Goal: Transaction & Acquisition: Purchase product/service

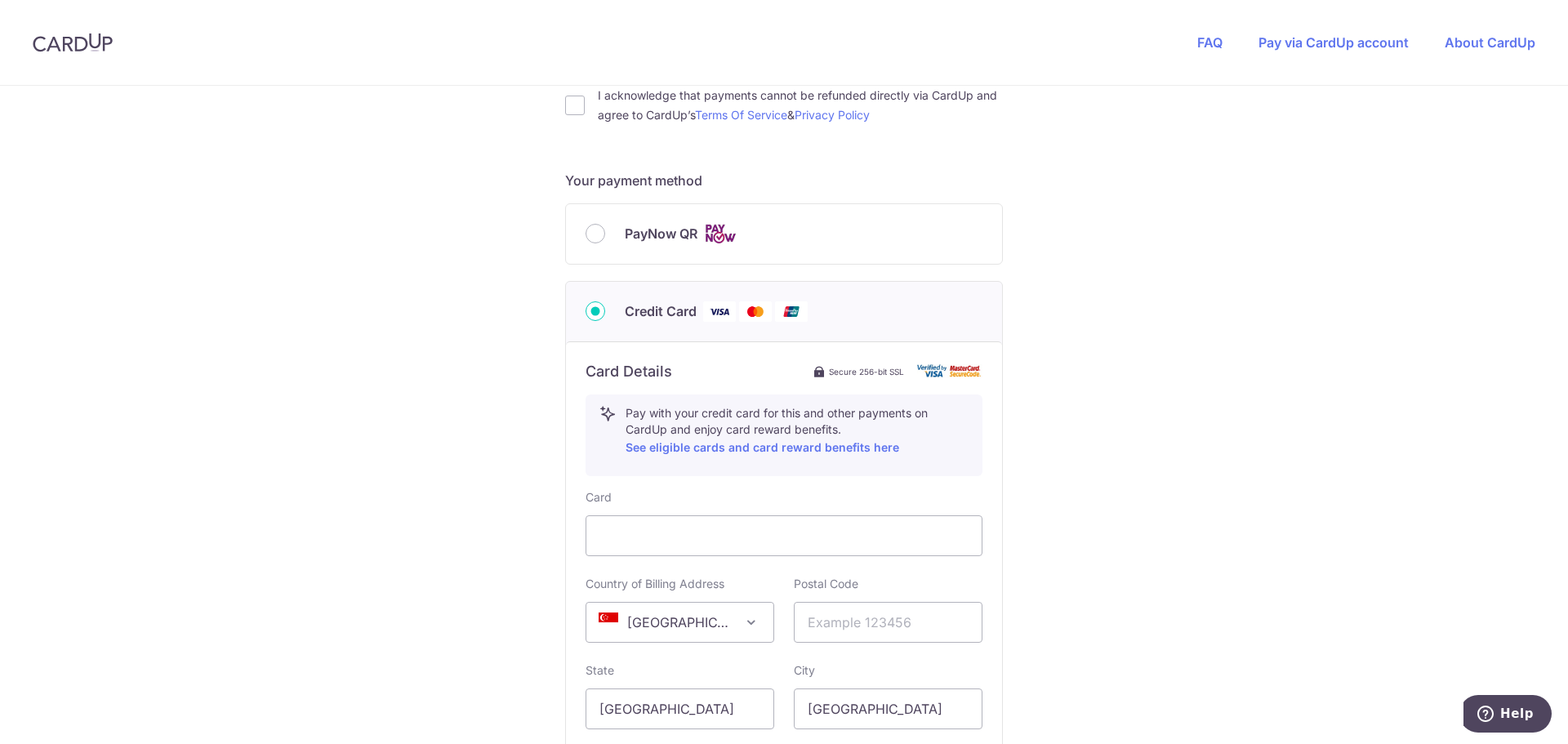
scroll to position [559, 0]
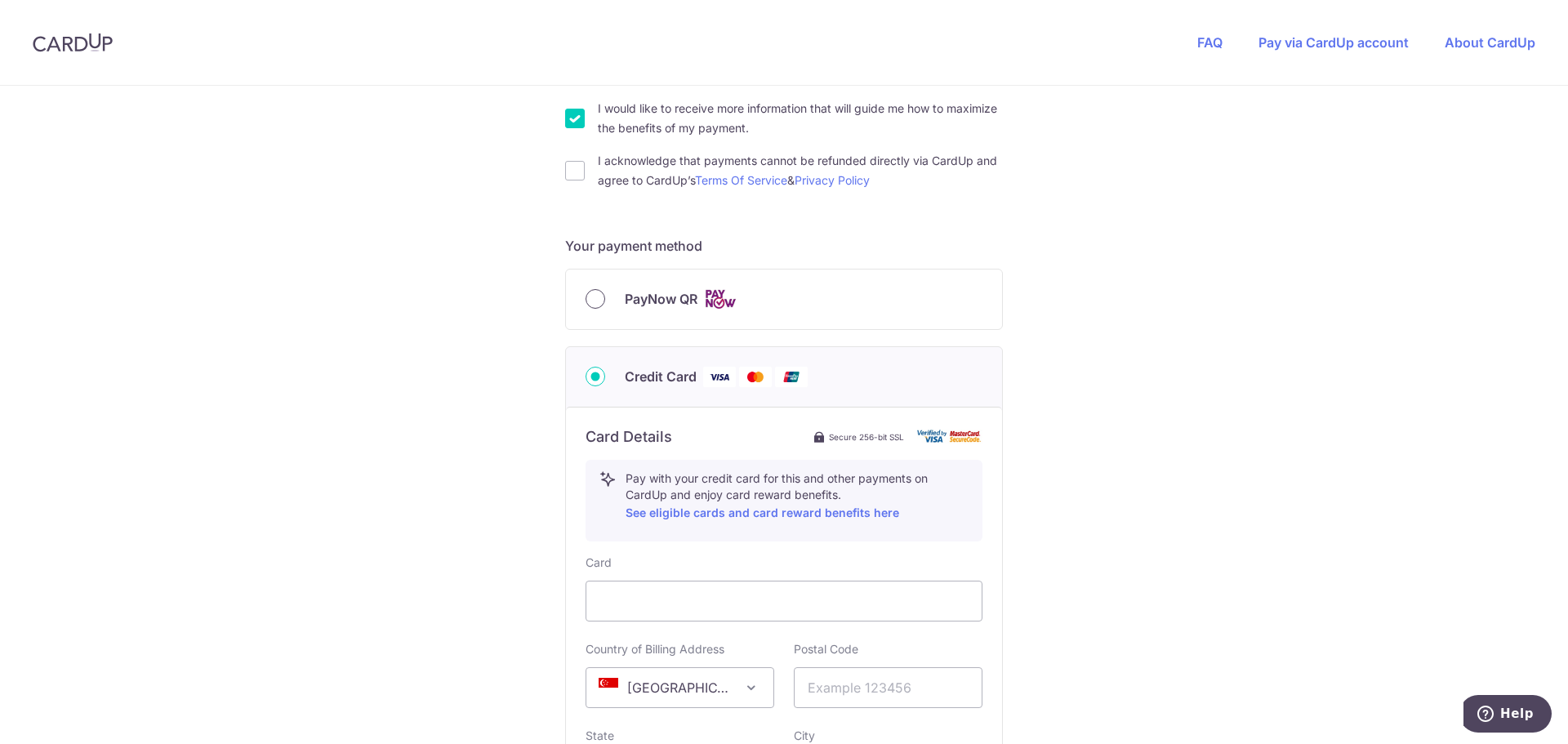
click at [586, 298] on input "PayNow QR" at bounding box center [596, 298] width 20 height 20
radio input "true"
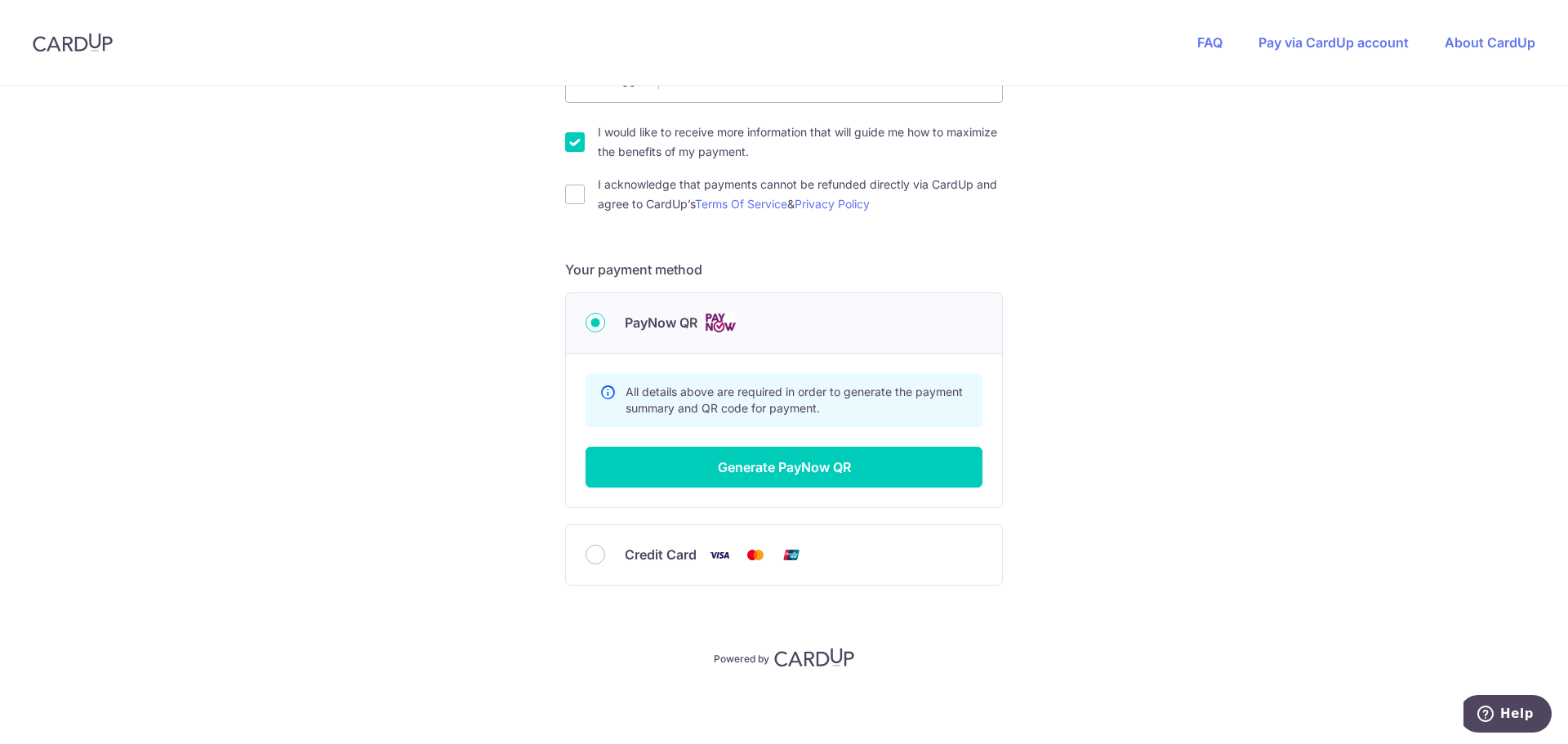
scroll to position [535, 0]
click at [571, 203] on input "I acknowledge that payments cannot be refunded directly via CardUp and agree to…" at bounding box center [575, 194] width 20 height 20
checkbox input "true"
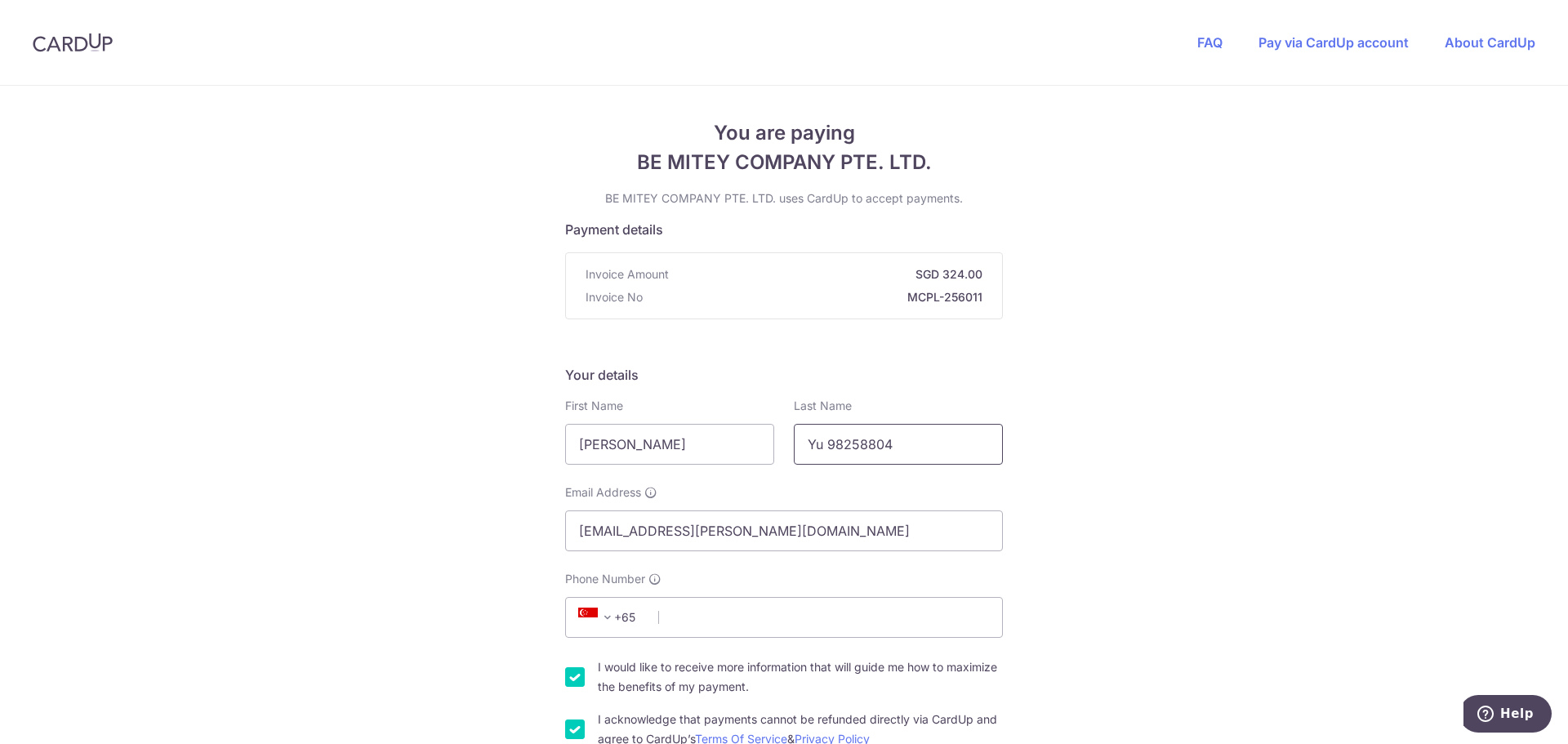
drag, startPoint x: 824, startPoint y: 443, endPoint x: 988, endPoint y: 436, distance: 164.1
click at [988, 436] on input "Yu 98258804" at bounding box center [898, 444] width 209 height 41
type input "Yu"
click at [722, 618] on input "Phone Number" at bounding box center [784, 617] width 438 height 41
paste input "98258804"
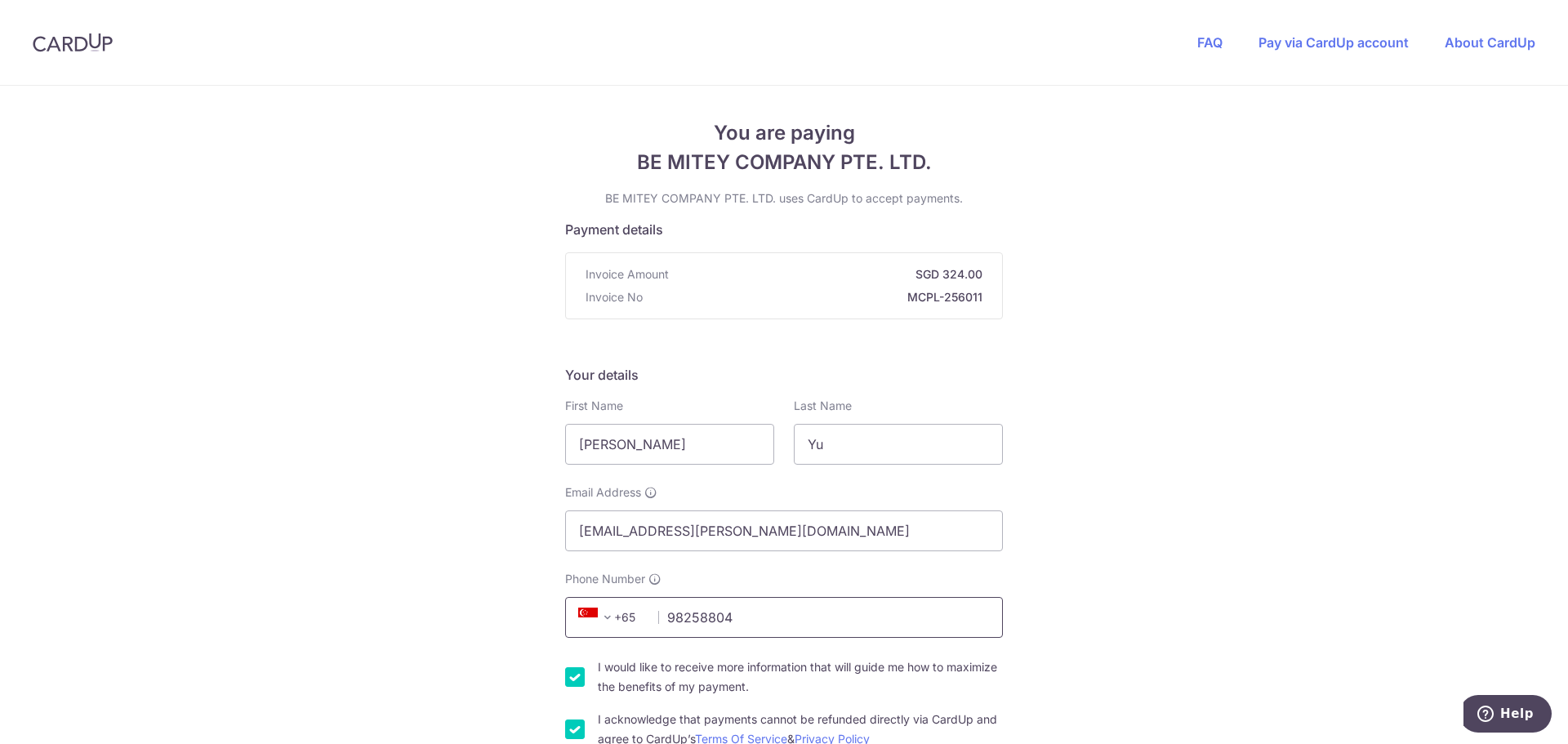
type input "98258804"
click at [1316, 466] on div "You are paying BE MITEY COMPANY PTE. LTD. BE MITEY COMPANY PTE. LTD. uses CardU…" at bounding box center [784, 682] width 1568 height 1193
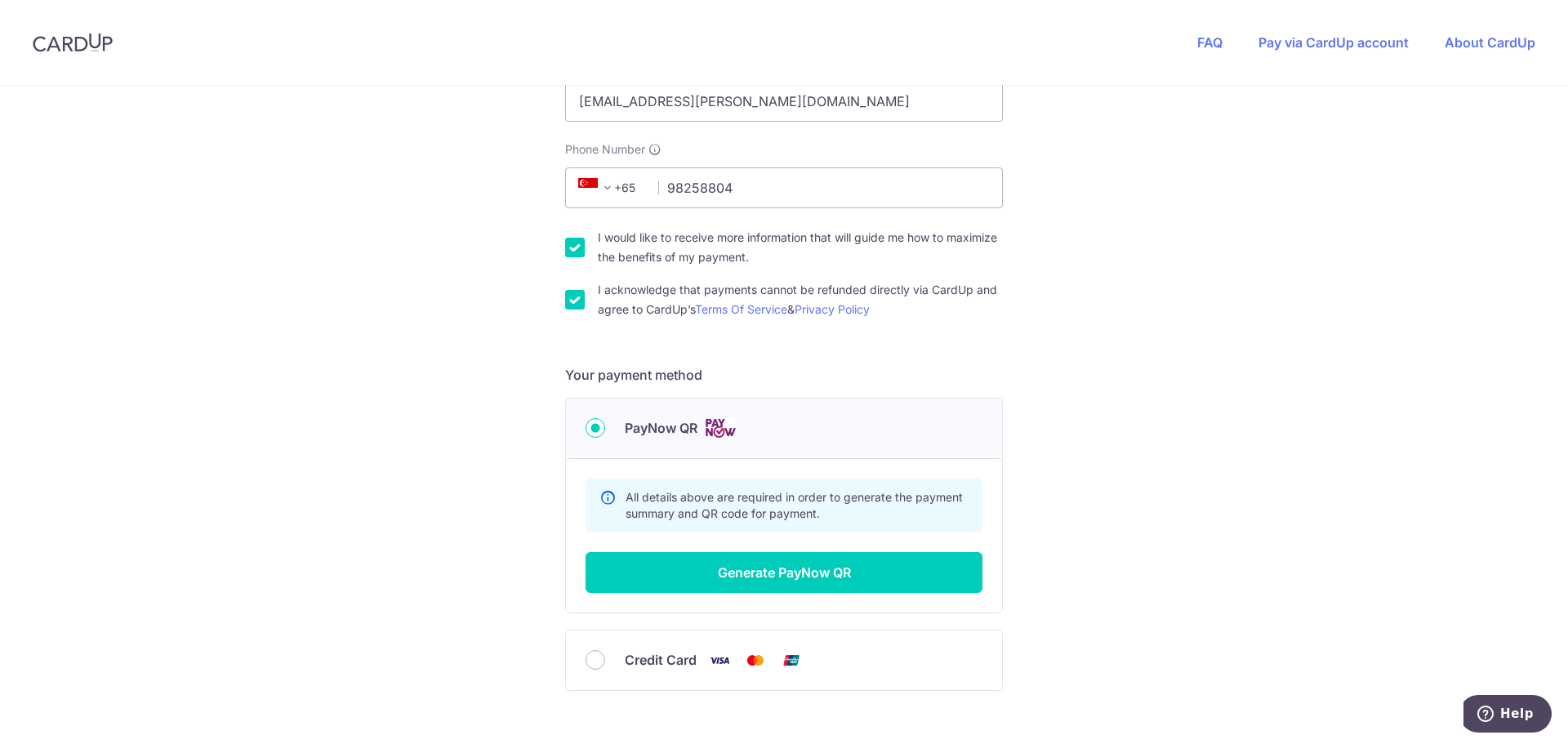
scroll to position [436, 0]
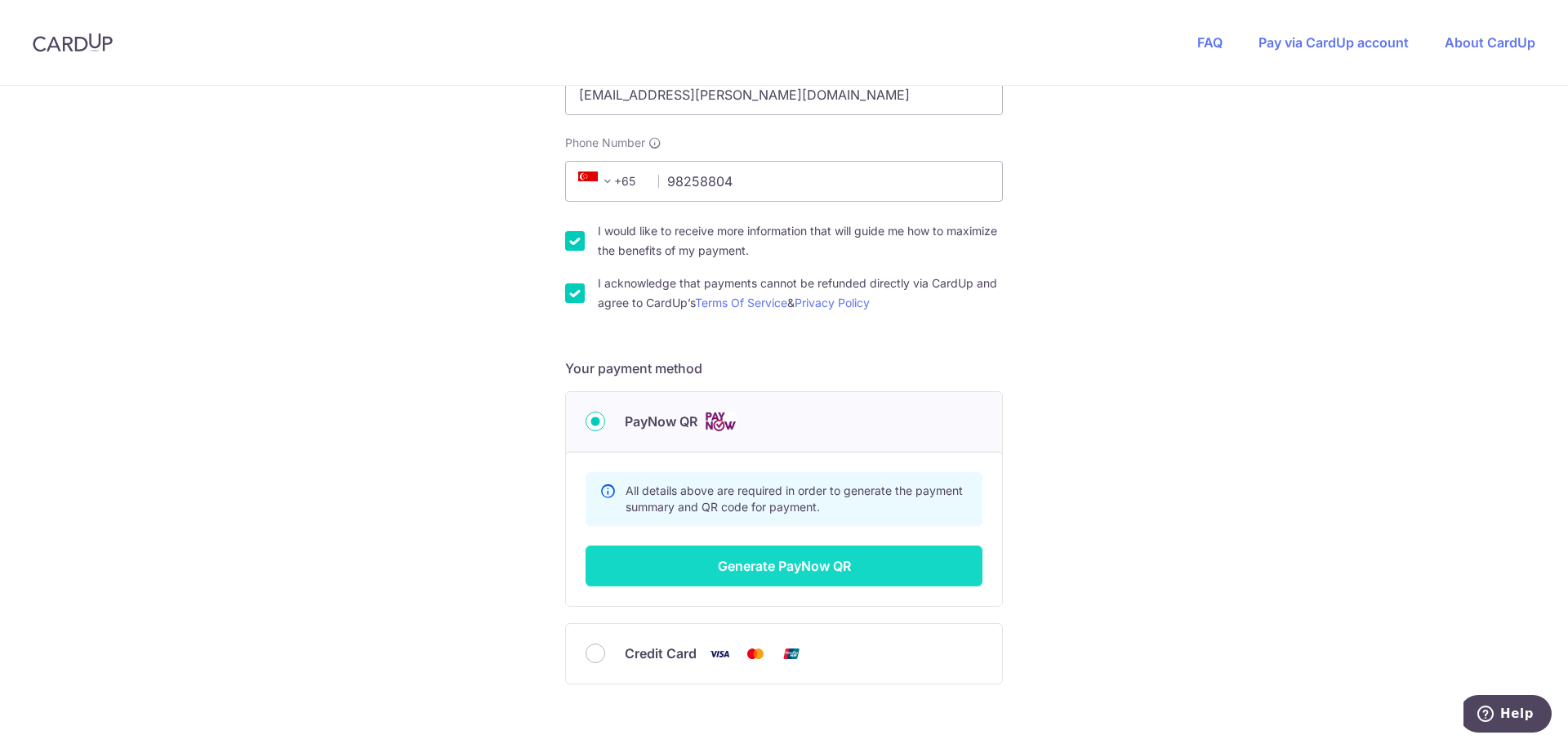
click at [834, 567] on button "Generate PayNow QR" at bounding box center [784, 566] width 397 height 41
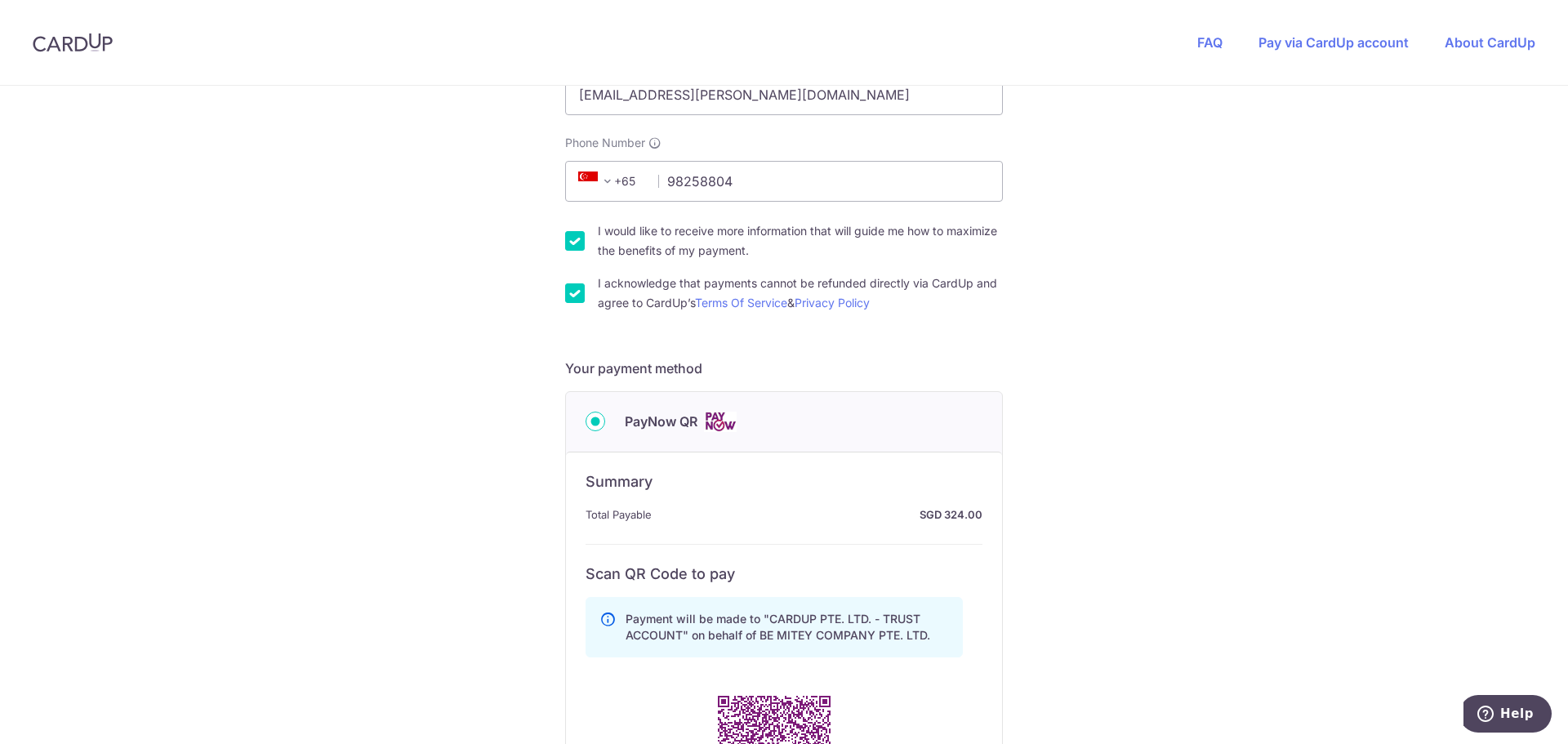
scroll to position [902, 0]
